Goal: Navigation & Orientation: Understand site structure

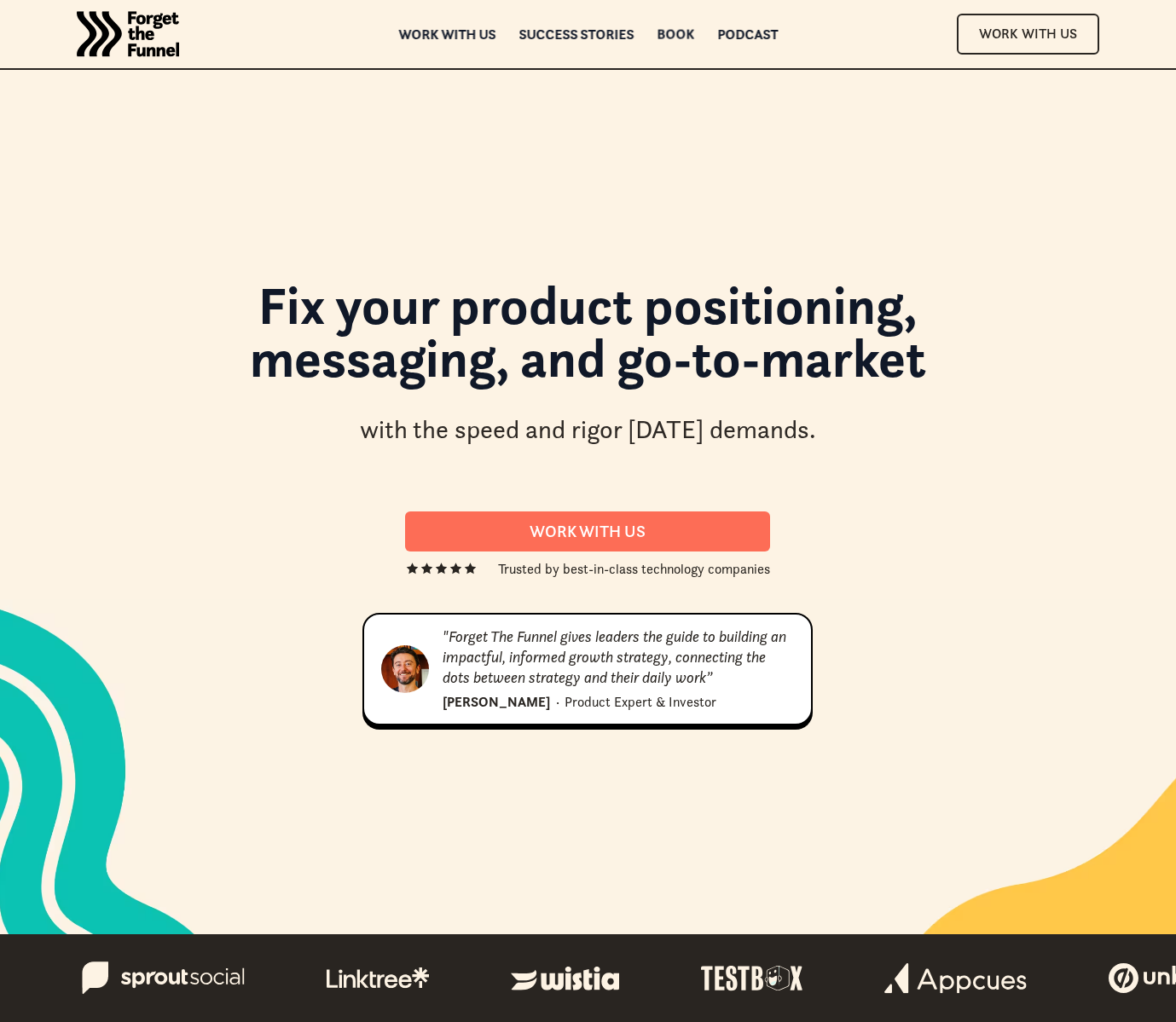
click at [678, 31] on div "Book" at bounding box center [675, 35] width 37 height 12
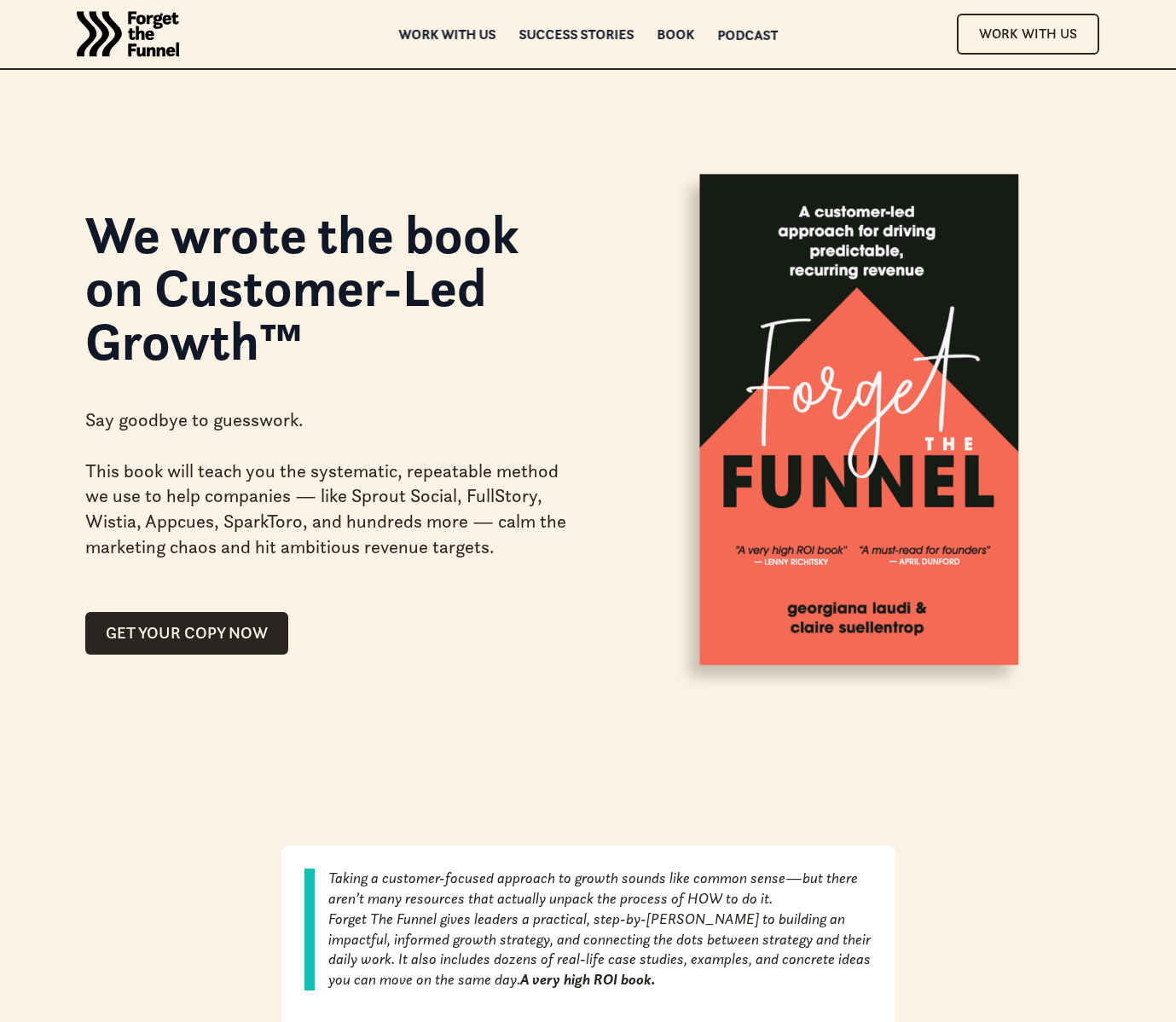
click at [762, 37] on div "Podcast" at bounding box center [748, 35] width 61 height 12
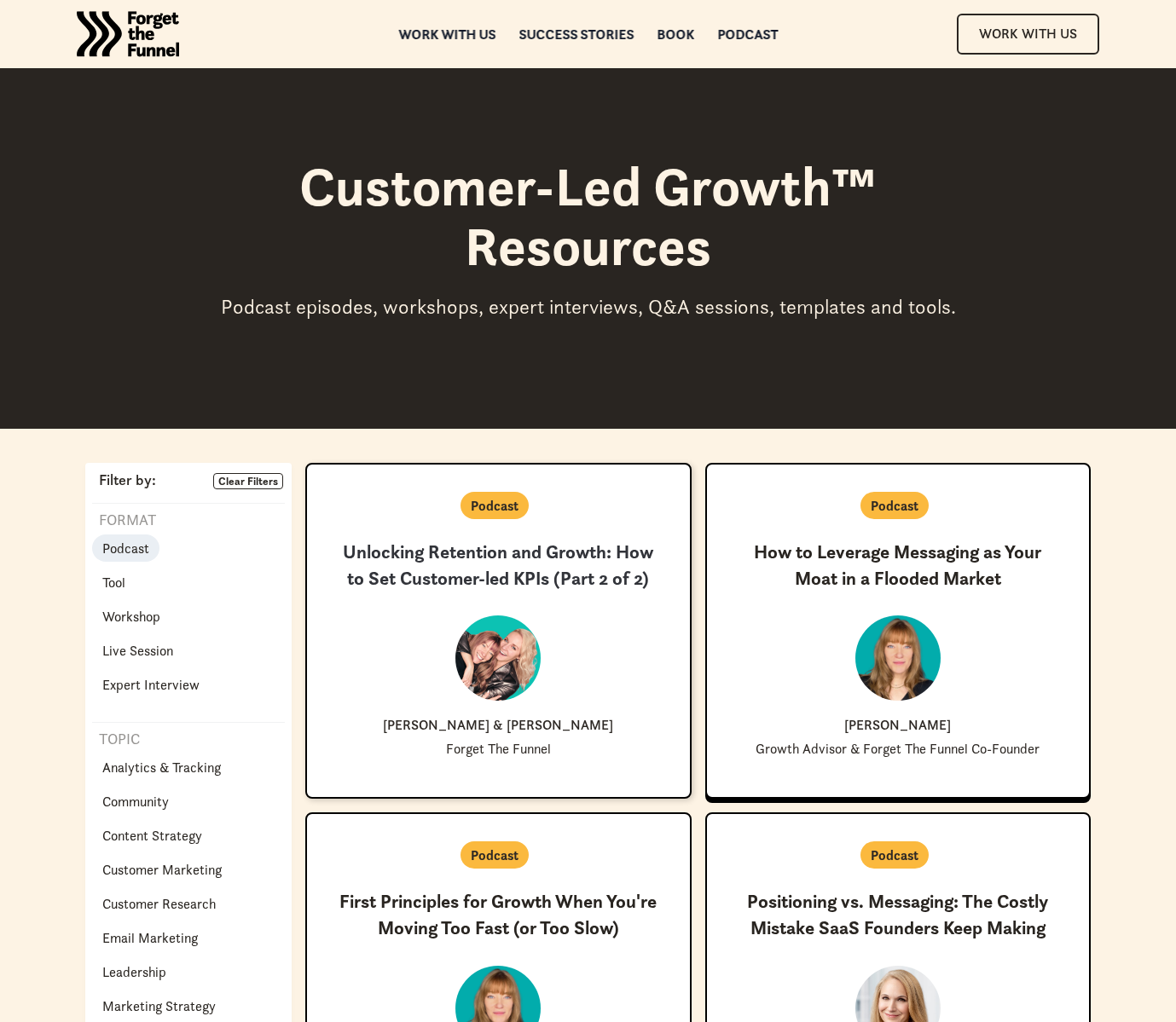
click at [491, 514] on p "Podcast" at bounding box center [494, 505] width 48 height 21
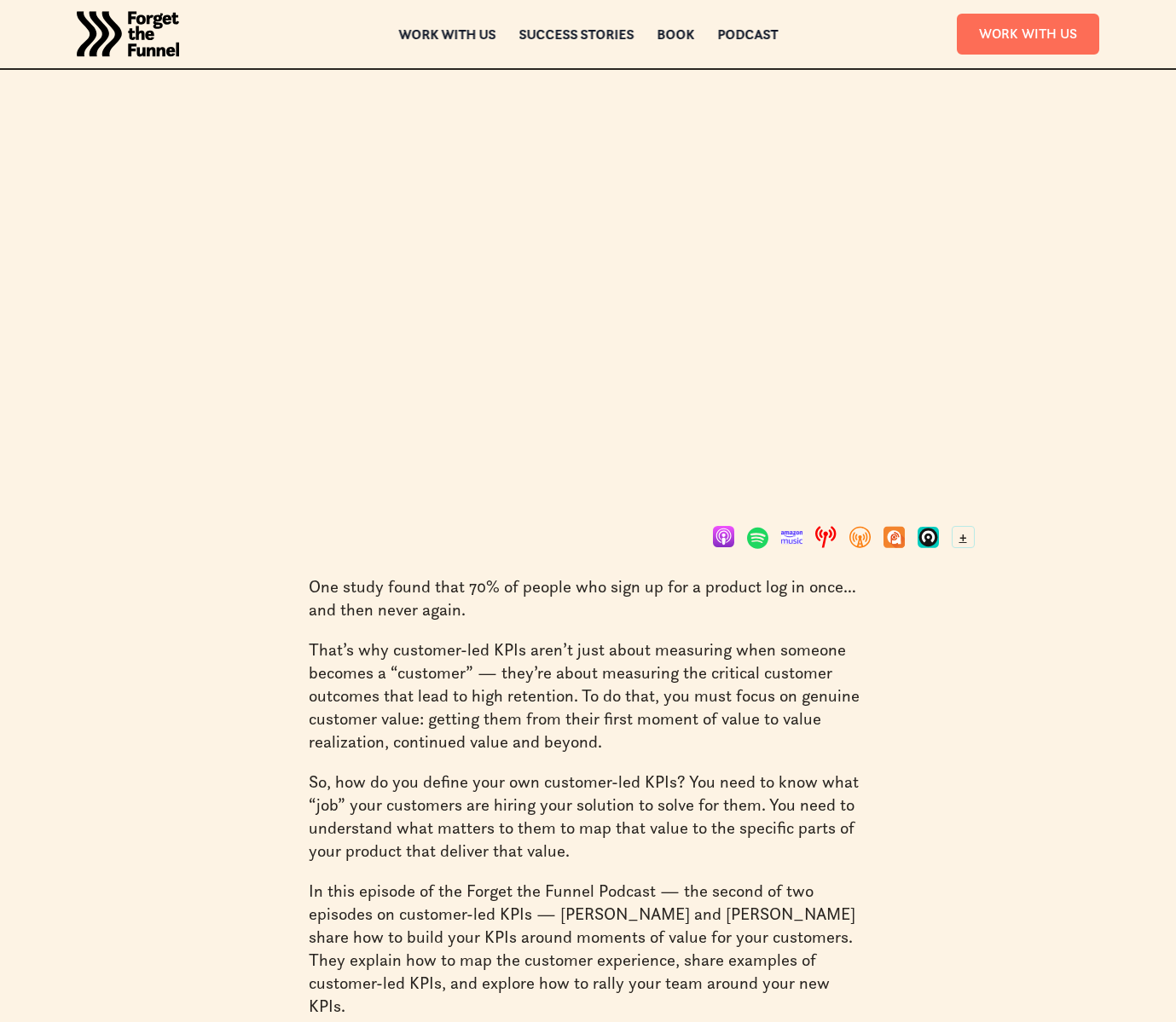
scroll to position [560, 0]
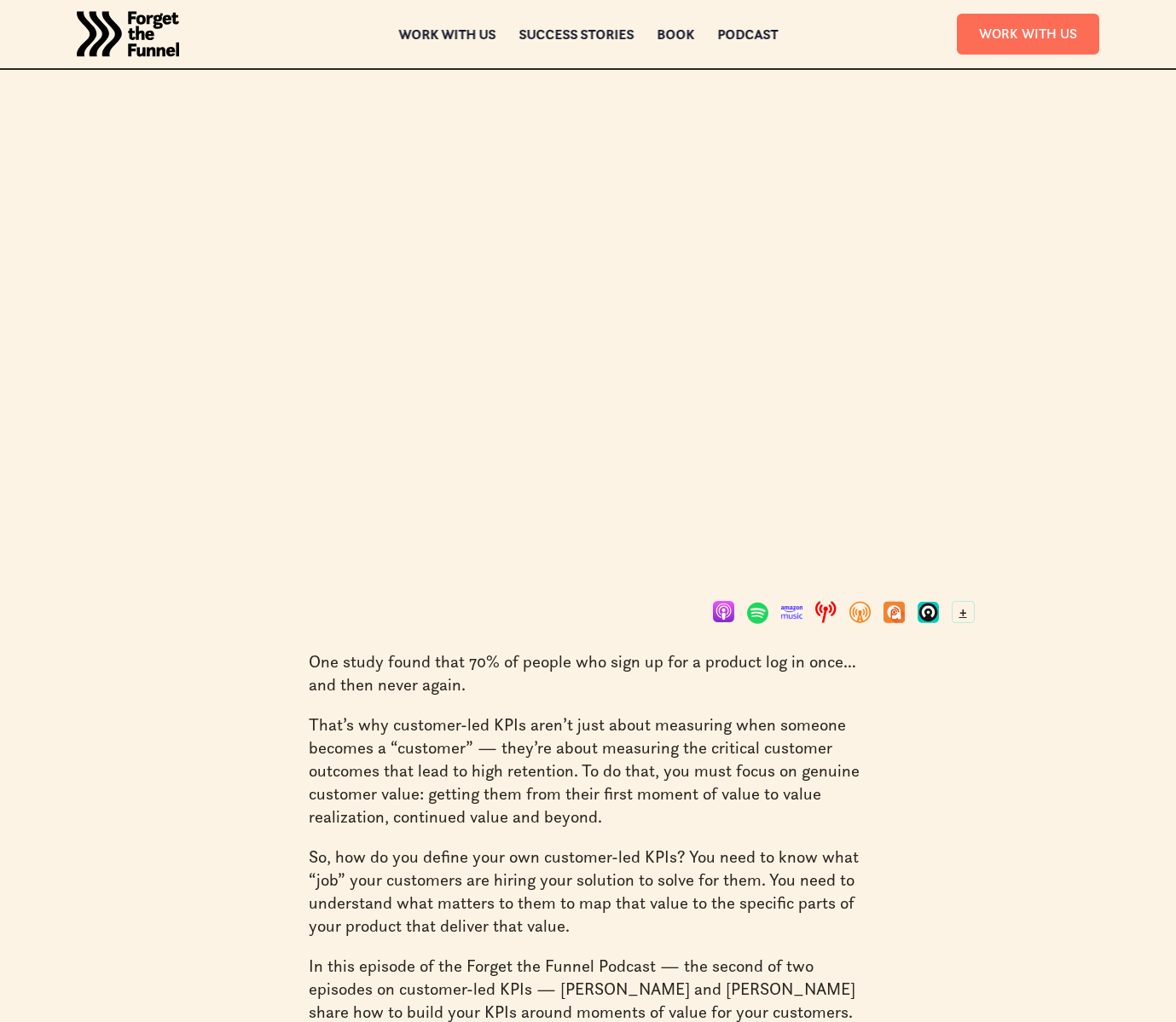
scroll to position [560, 0]
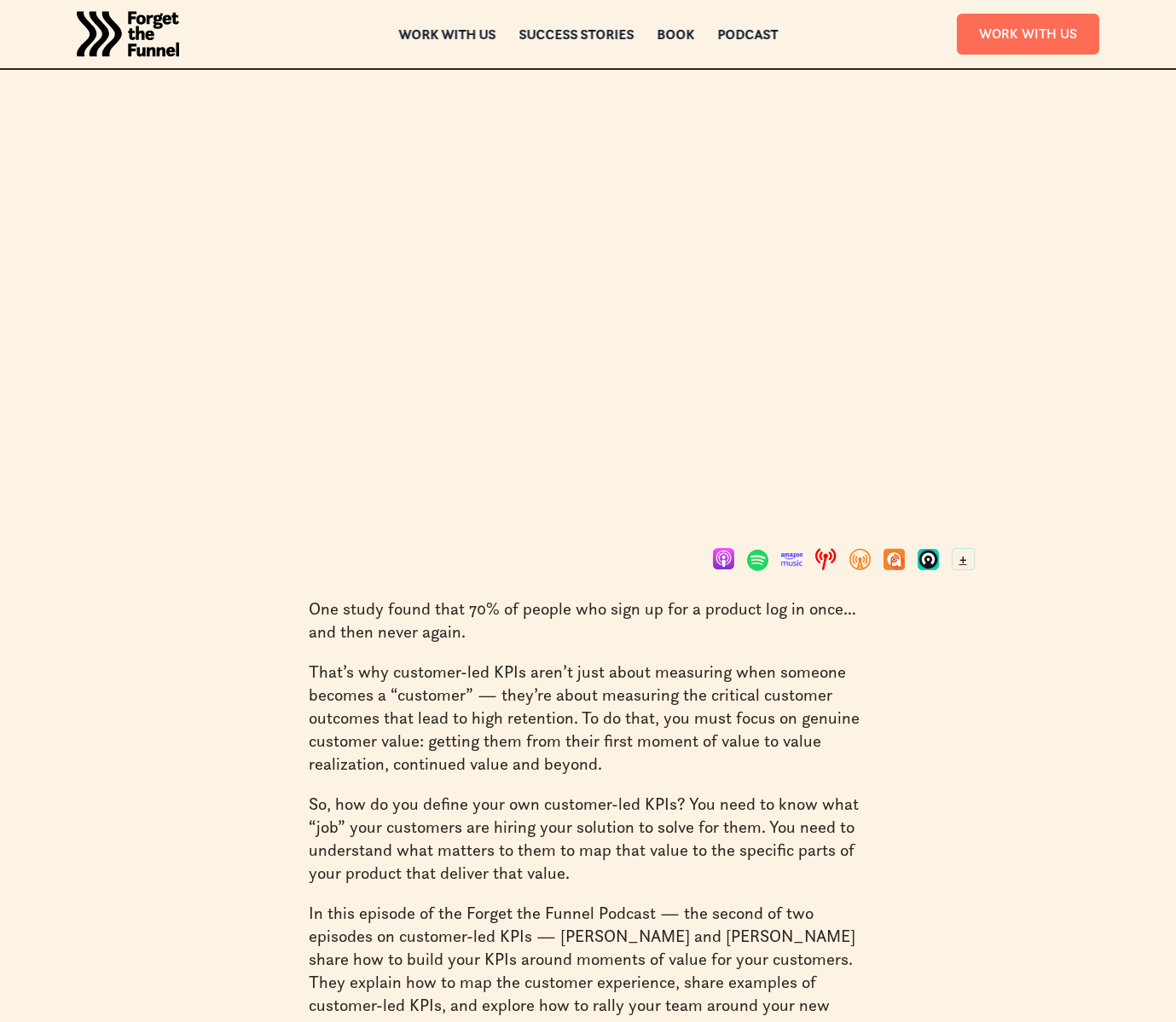
click at [139, 33] on img "home" at bounding box center [128, 34] width 102 height 68
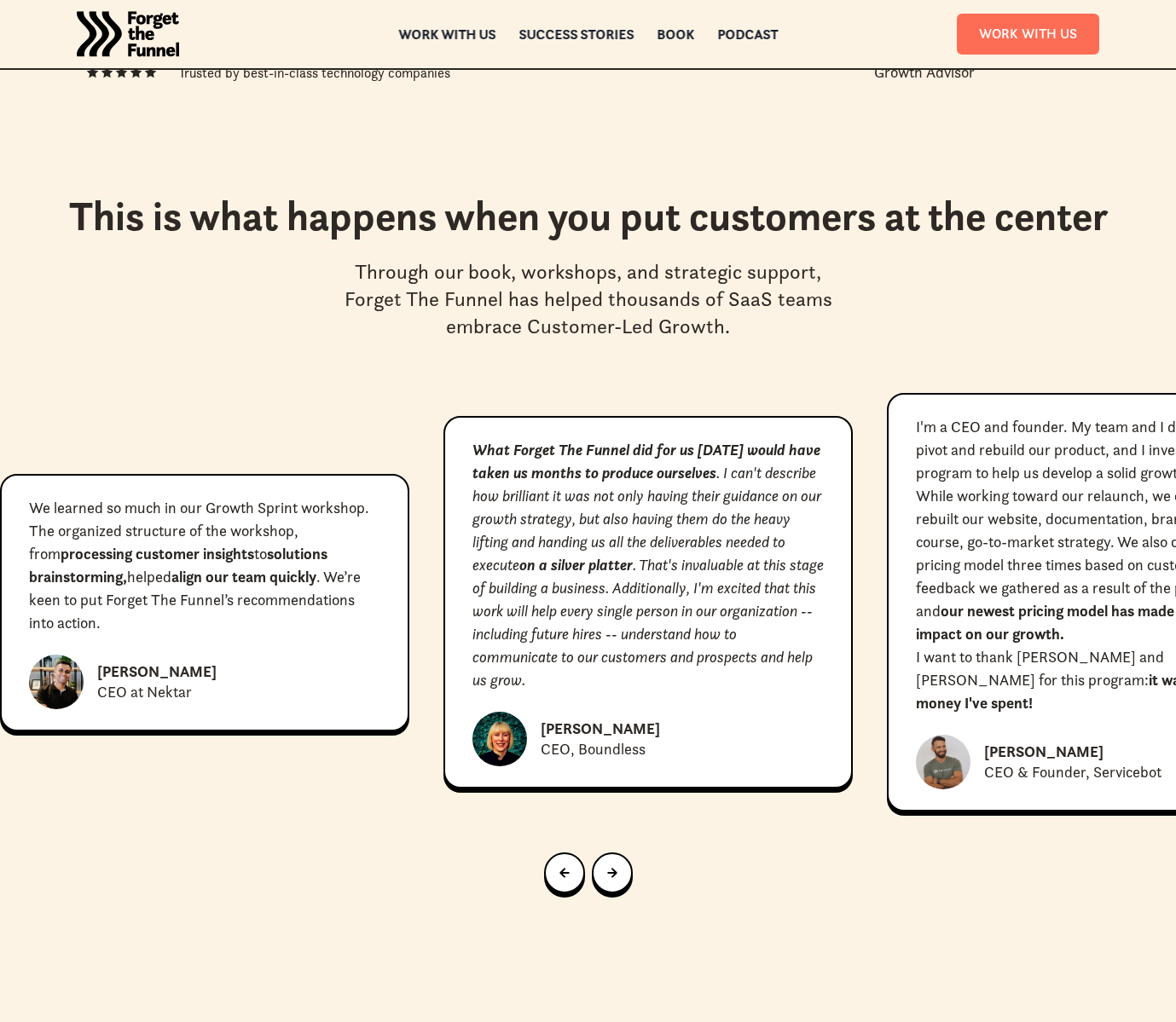
scroll to position [8590, 0]
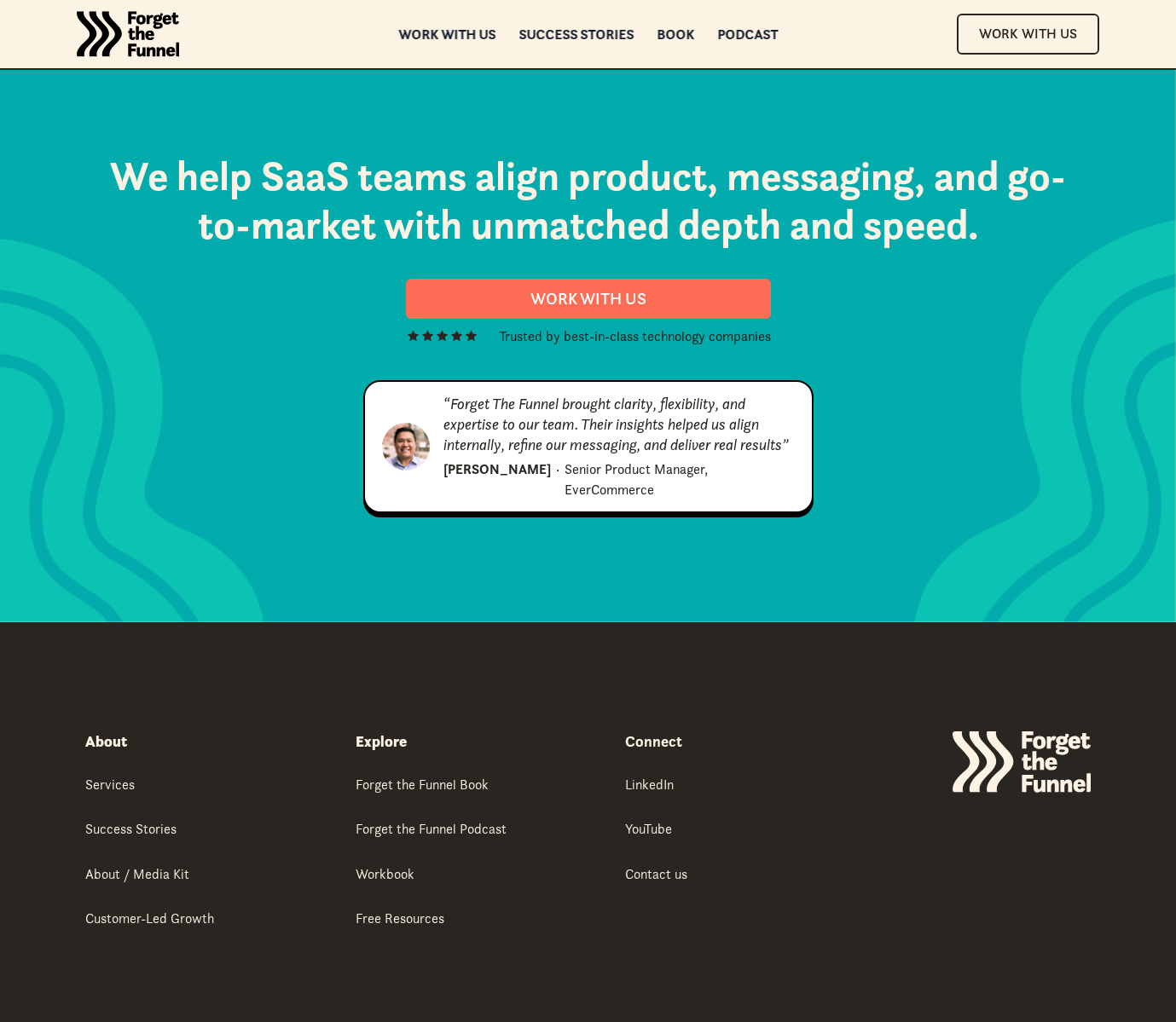
click at [113, 731] on div "About" at bounding box center [106, 742] width 42 height 21
click at [118, 775] on div "Services" at bounding box center [110, 785] width 49 height 19
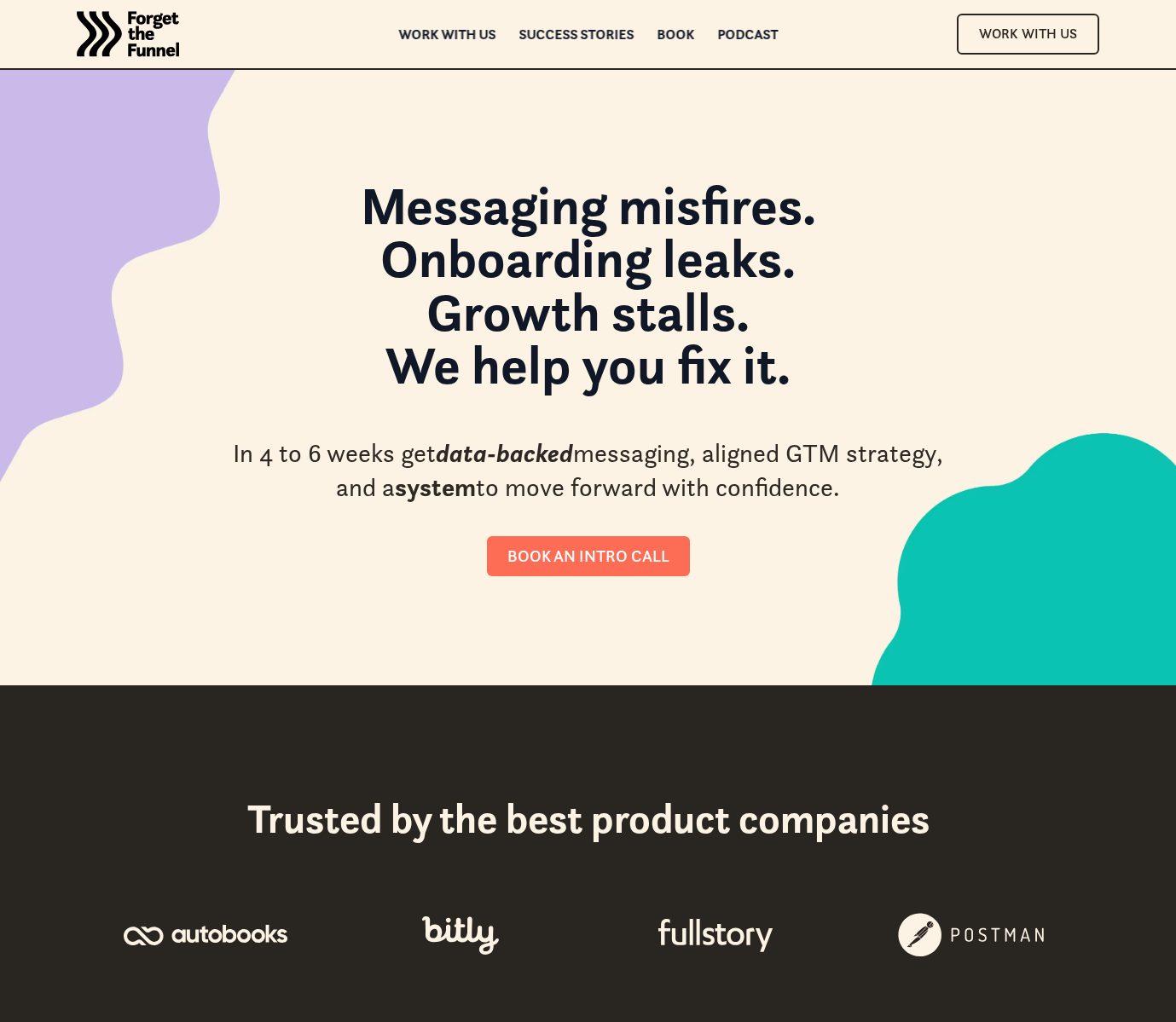
click at [141, 29] on img "home" at bounding box center [128, 34] width 102 height 68
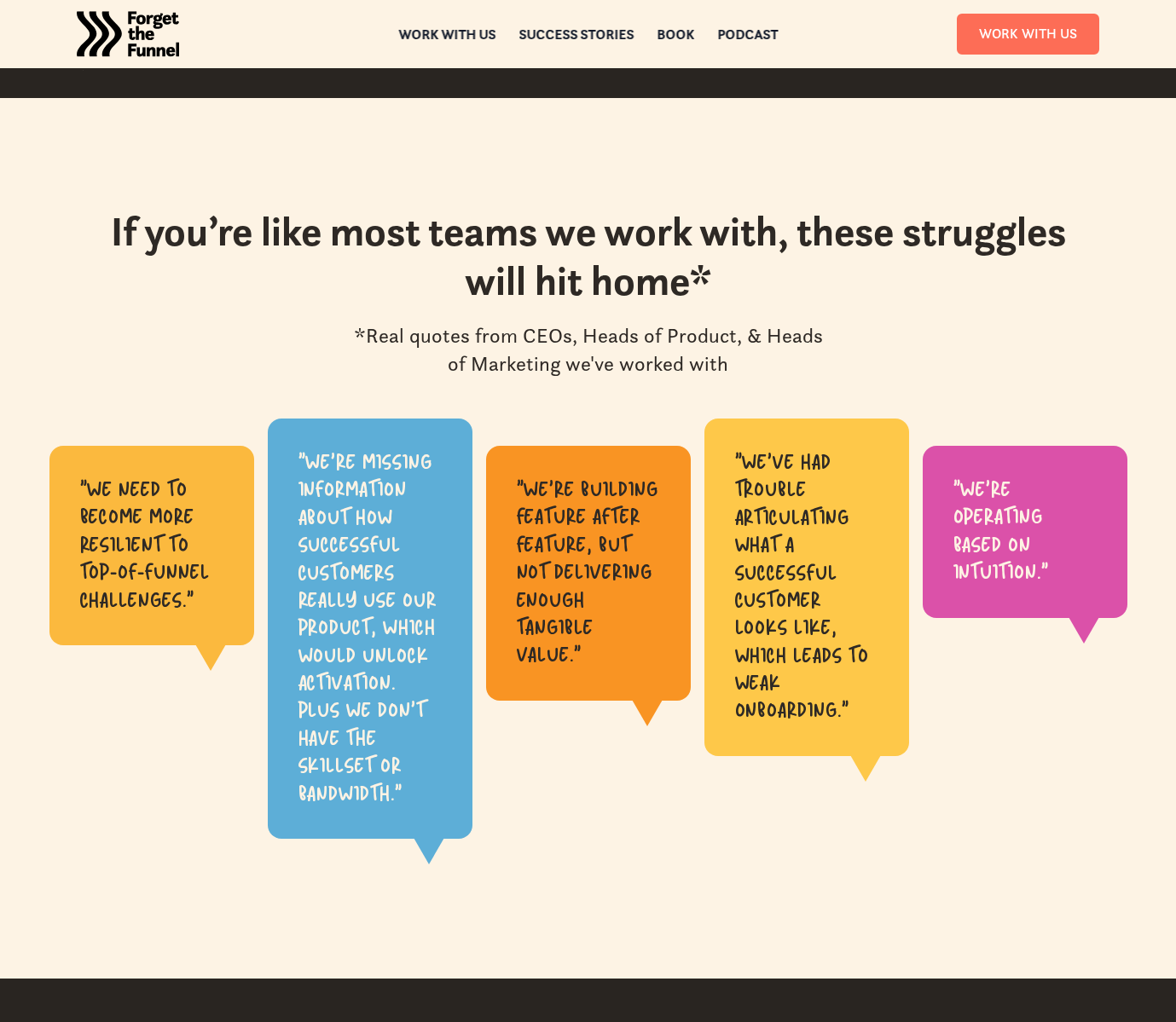
scroll to position [989, 0]
